Goal: Task Accomplishment & Management: Manage account settings

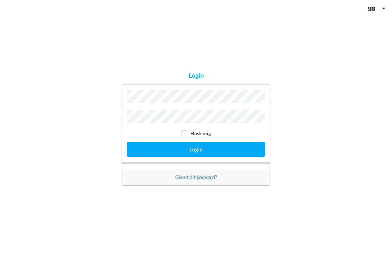
click at [222, 156] on button "Login" at bounding box center [196, 149] width 138 height 14
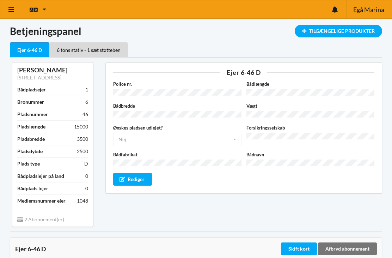
click at [345, 31] on div "Tilgængelige Produkter" at bounding box center [339, 31] width 88 height 13
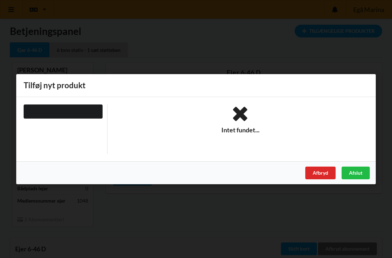
click at [358, 175] on div "Afslut" at bounding box center [356, 172] width 28 height 13
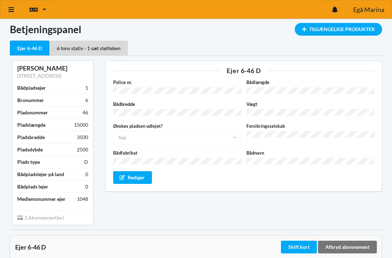
scroll to position [2, 0]
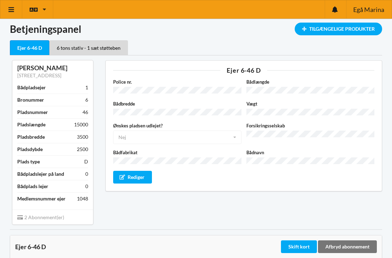
click at [24, 48] on div "Ejer 6-46 D" at bounding box center [30, 47] width 40 height 15
click at [341, 29] on div "Tilgængelige Produkter" at bounding box center [339, 29] width 88 height 13
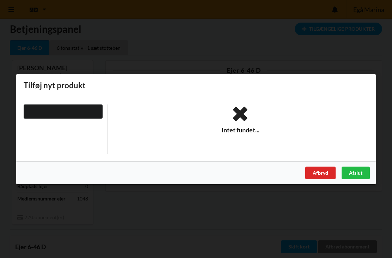
click at [37, 108] on div at bounding box center [63, 111] width 79 height 14
click at [37, 110] on div at bounding box center [63, 111] width 79 height 14
click at [361, 170] on div "Afslut" at bounding box center [356, 172] width 28 height 13
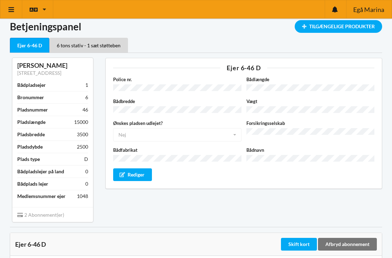
scroll to position [0, 0]
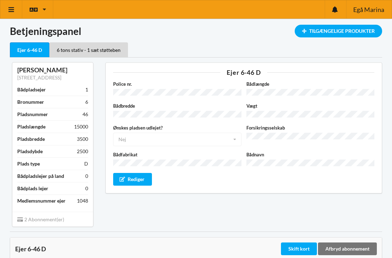
click at [15, 10] on link at bounding box center [11, 9] width 22 height 18
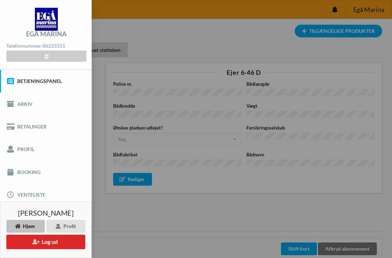
click at [12, 173] on icon at bounding box center [10, 172] width 8 height 7
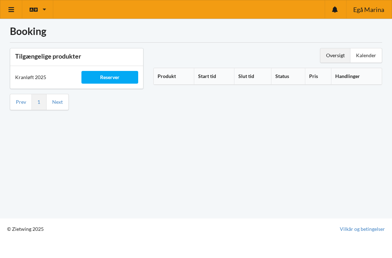
click at [111, 81] on div "Reserver" at bounding box center [110, 77] width 56 height 13
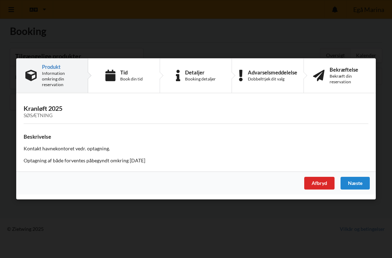
click at [315, 183] on div "Afbryd" at bounding box center [320, 183] width 30 height 13
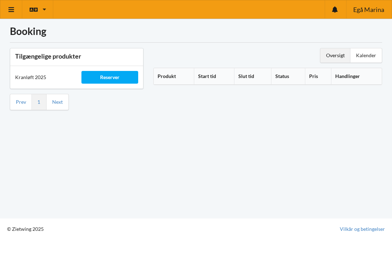
click at [375, 47] on div "Oversigt Kalender Produkt Start tid Slut tid Status Pris Handlinger" at bounding box center [268, 79] width 239 height 72
click at [373, 52] on div "Kalender" at bounding box center [366, 55] width 31 height 14
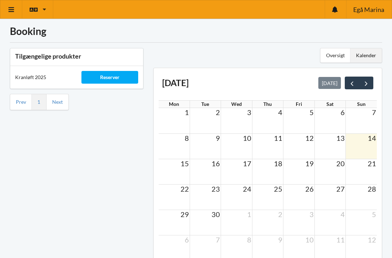
click at [15, 8] on icon at bounding box center [11, 9] width 7 height 6
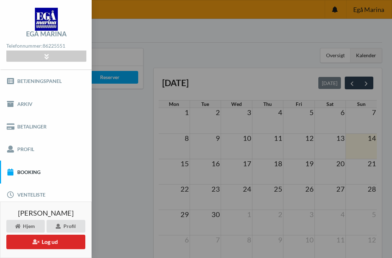
click at [17, 199] on link "Venteliste" at bounding box center [46, 194] width 92 height 23
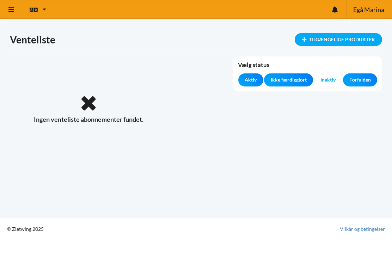
click at [11, 10] on icon at bounding box center [11, 9] width 7 height 6
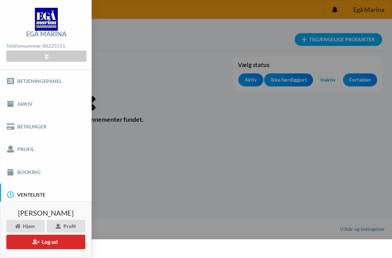
click at [16, 152] on link "Profil" at bounding box center [46, 149] width 92 height 23
